Goal: Task Accomplishment & Management: Complete application form

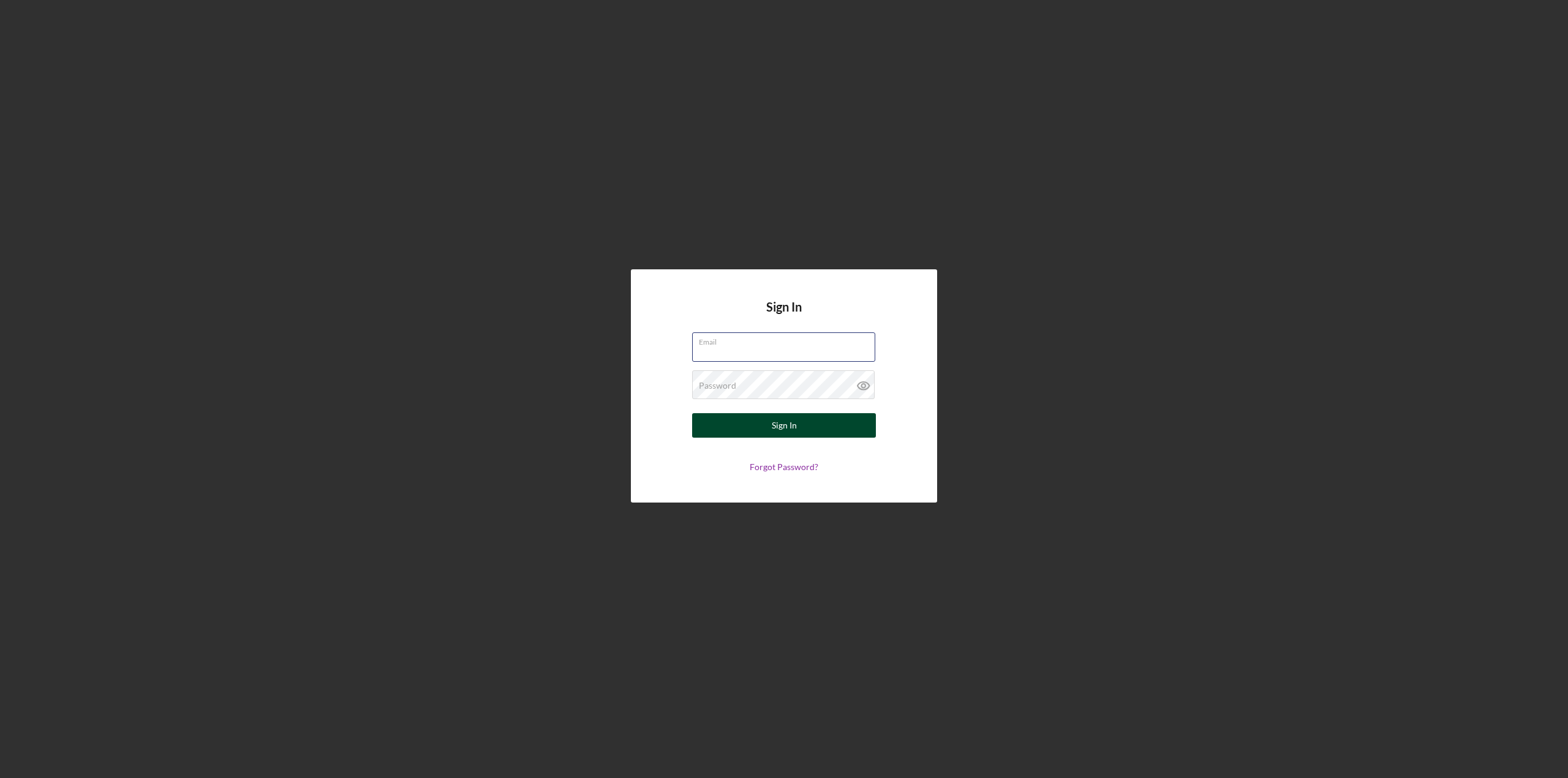
type input "[EMAIL_ADDRESS][DOMAIN_NAME]"
click at [820, 433] on button "Sign In" at bounding box center [784, 426] width 184 height 24
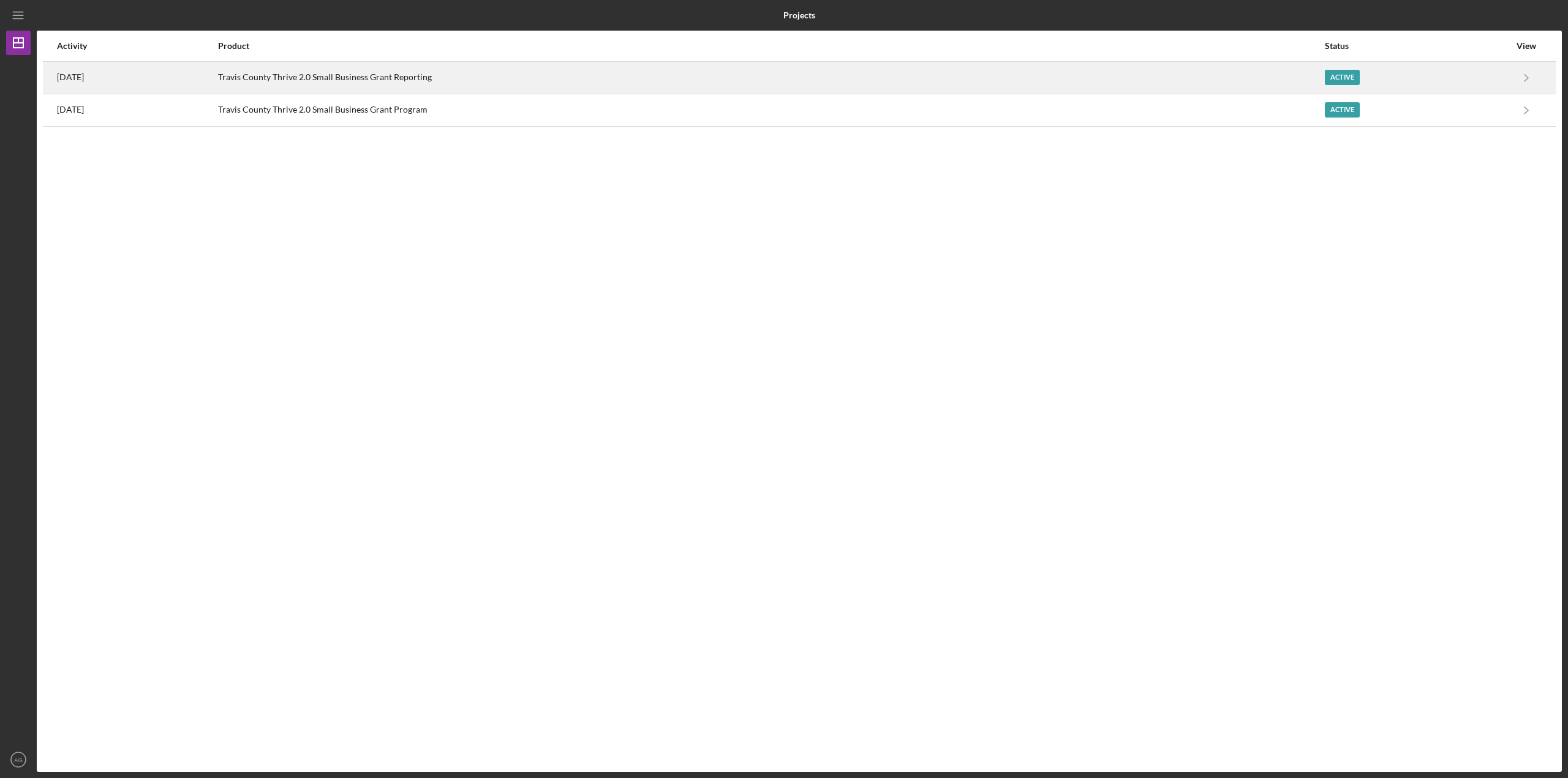
click at [584, 89] on div "Travis County Thrive 2.0 Small Business Grant Reporting" at bounding box center [771, 78] width 1106 height 31
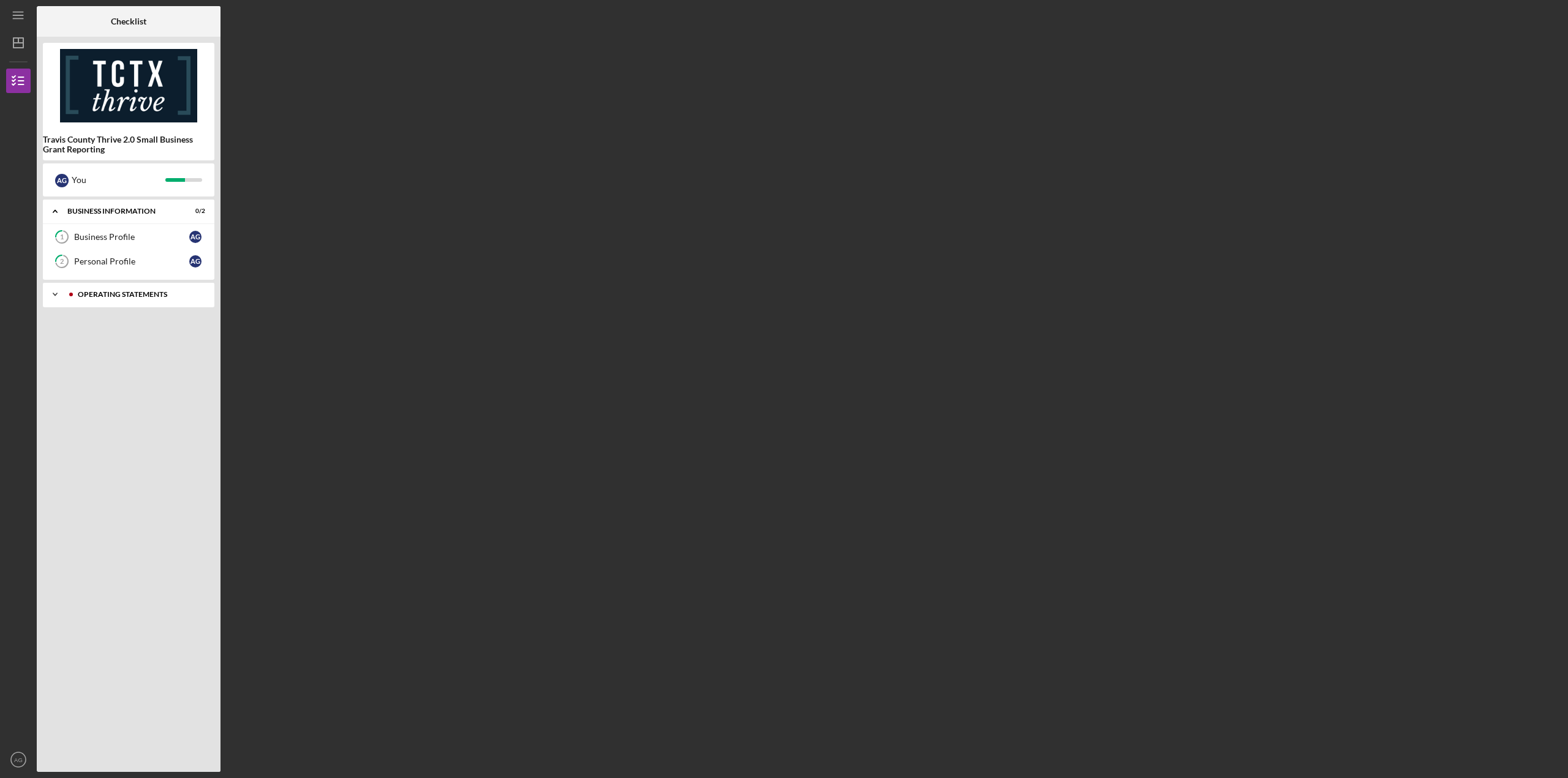
click at [51, 289] on icon "Icon/Expander" at bounding box center [55, 295] width 24 height 24
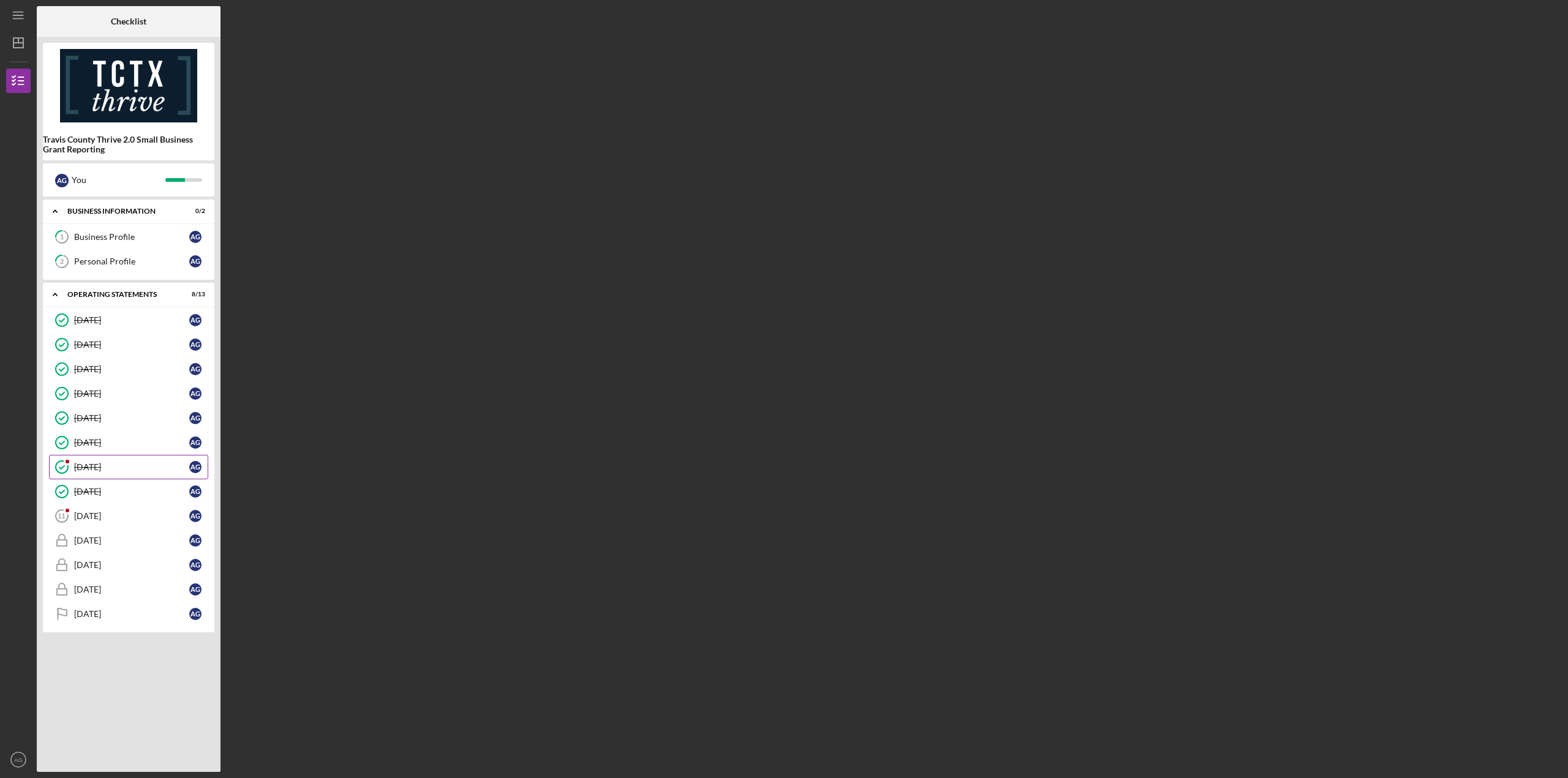
click at [86, 462] on div "[DATE]" at bounding box center [131, 467] width 115 height 9
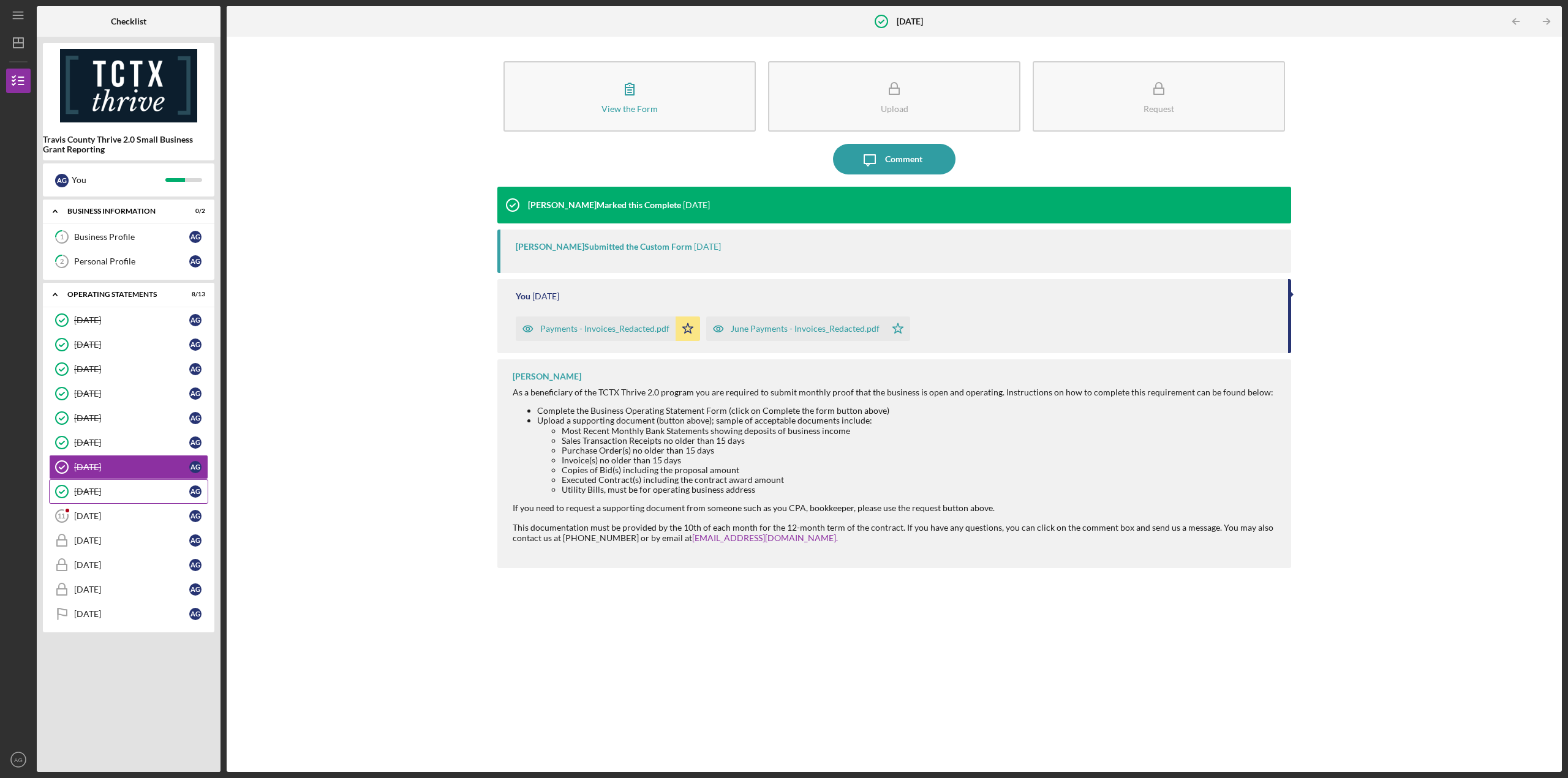
click at [83, 487] on div "[DATE]" at bounding box center [131, 492] width 115 height 9
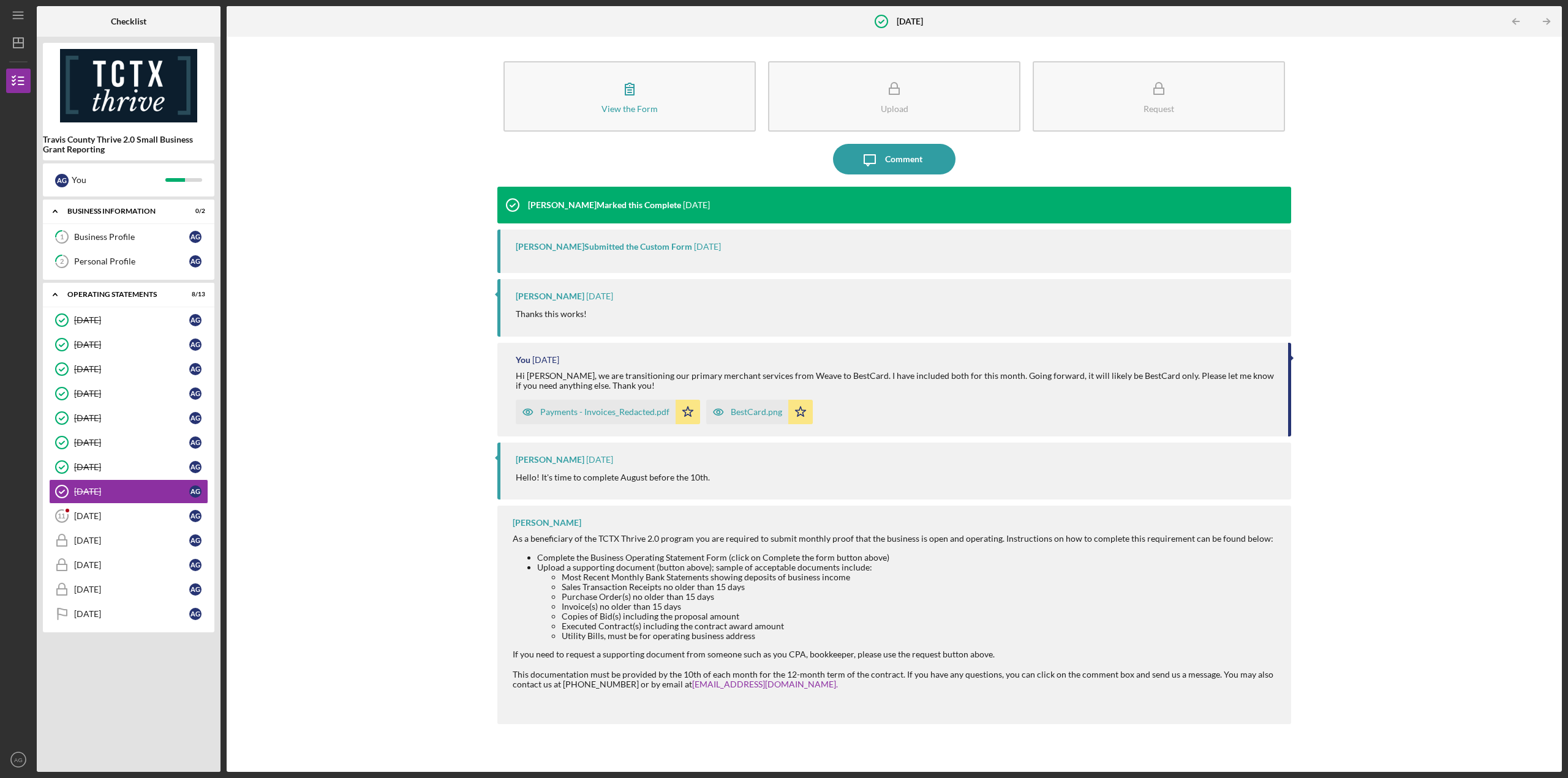
click at [764, 416] on div "BestCard.png" at bounding box center [756, 412] width 52 height 9
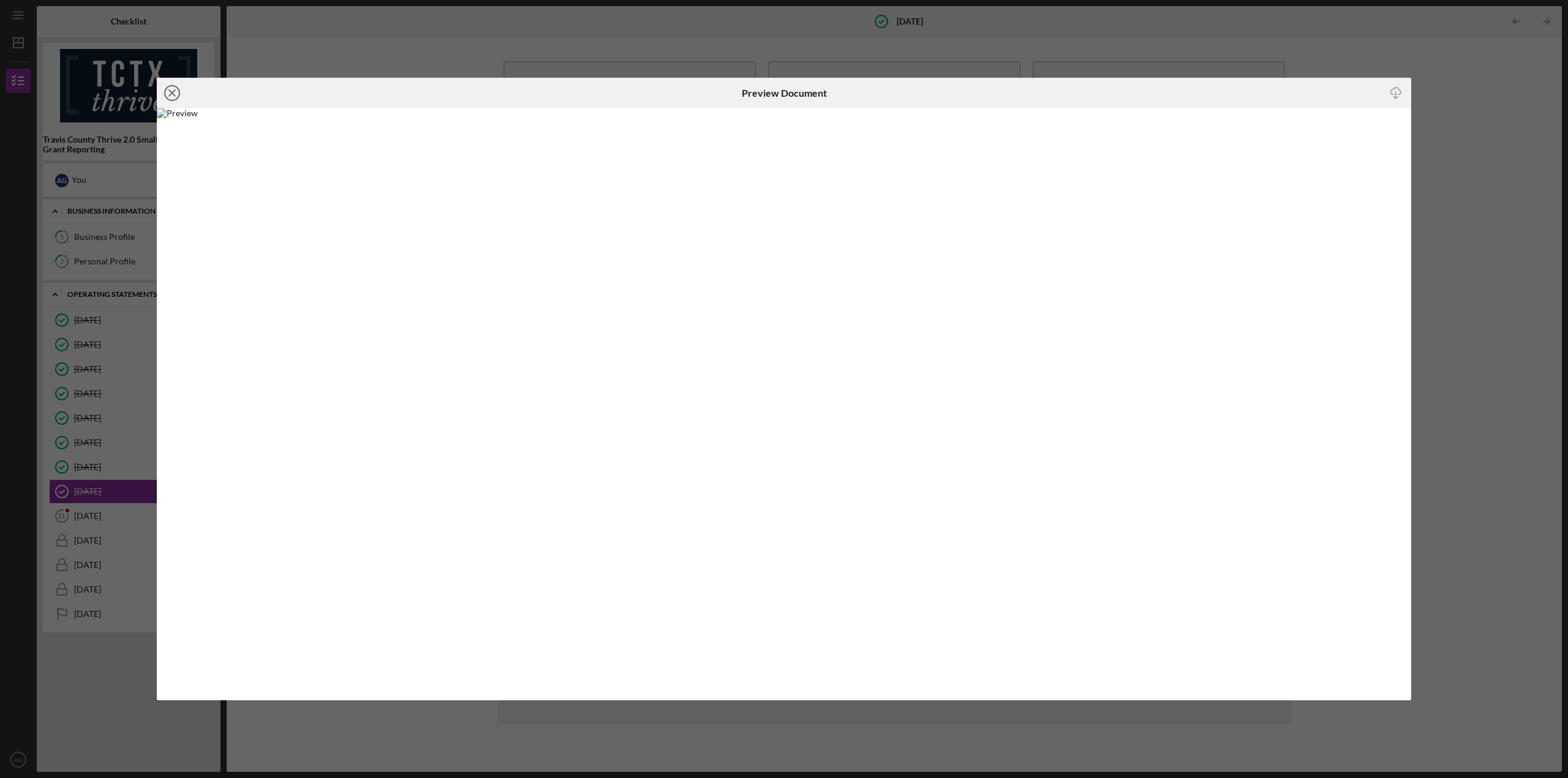
click at [170, 98] on icon "Icon/Close" at bounding box center [171, 93] width 31 height 31
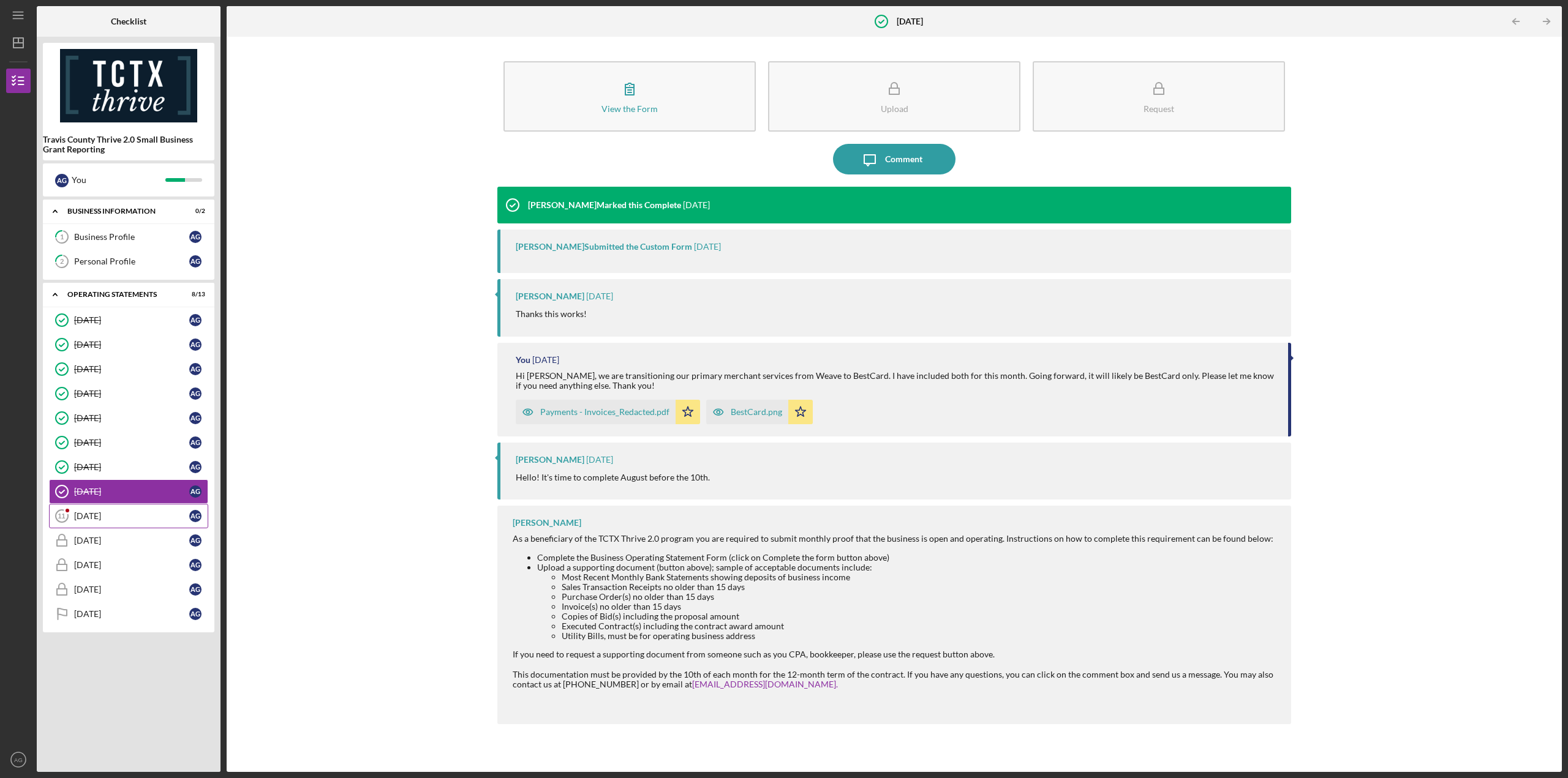
click at [132, 504] on link "[DATE] [DATE] A G" at bounding box center [128, 516] width 159 height 24
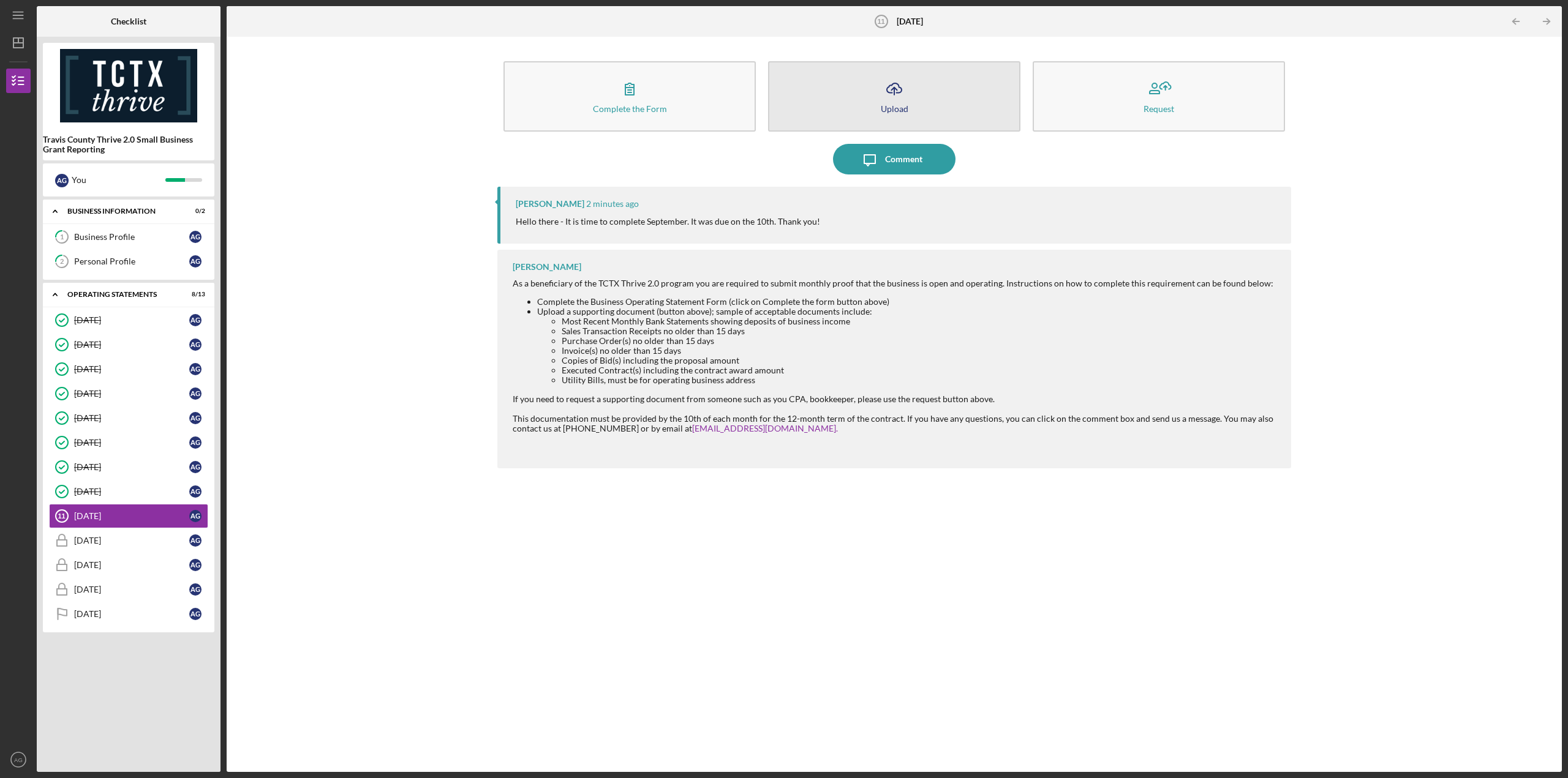
click at [926, 108] on button "Icon/Upload Upload" at bounding box center [894, 95] width 252 height 70
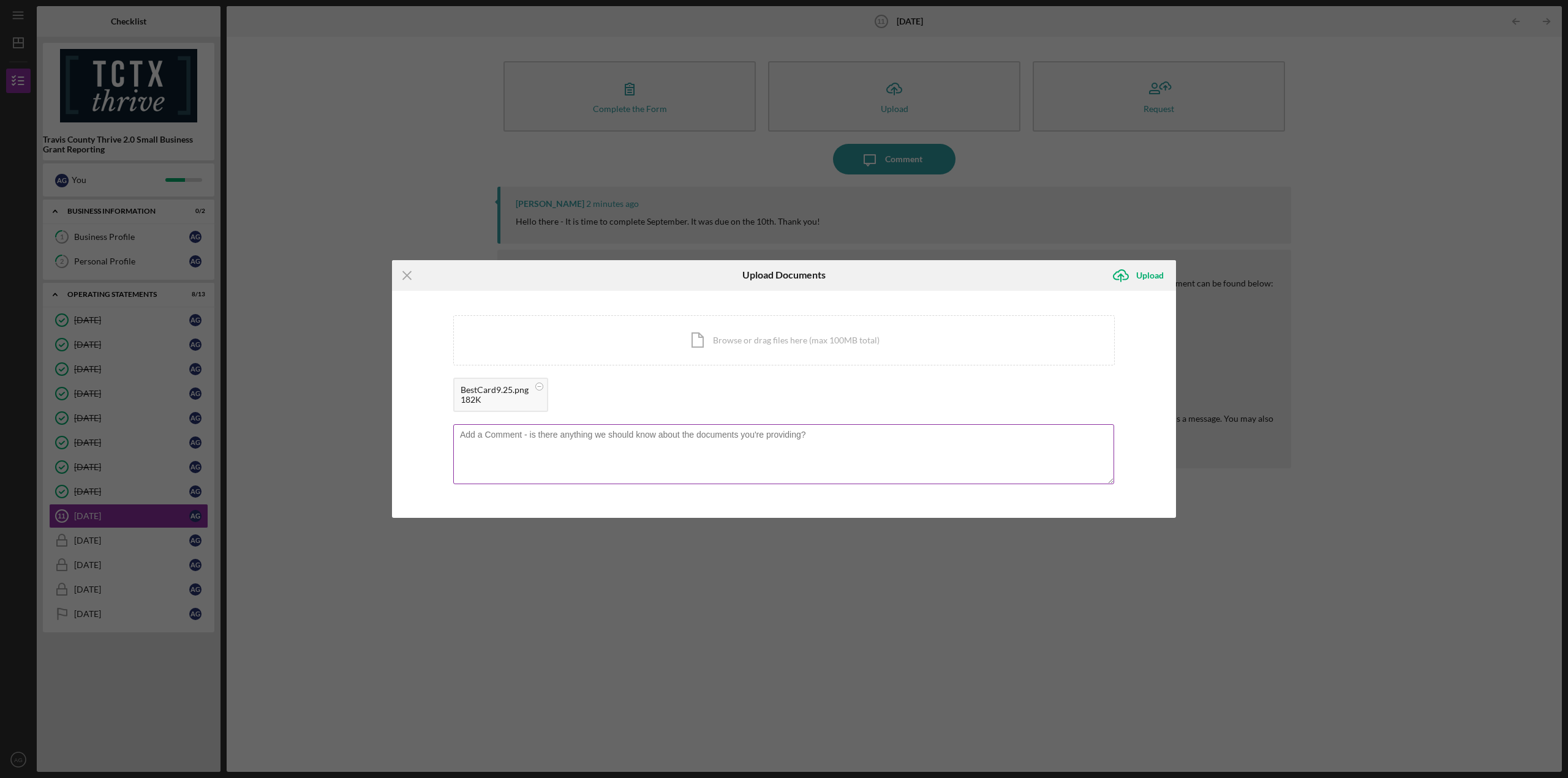
click at [683, 448] on textarea at bounding box center [784, 454] width 661 height 60
type textarea "Sorry about that!"
click at [1161, 280] on div "Upload" at bounding box center [1149, 275] width 27 height 24
